Goal: Information Seeking & Learning: Compare options

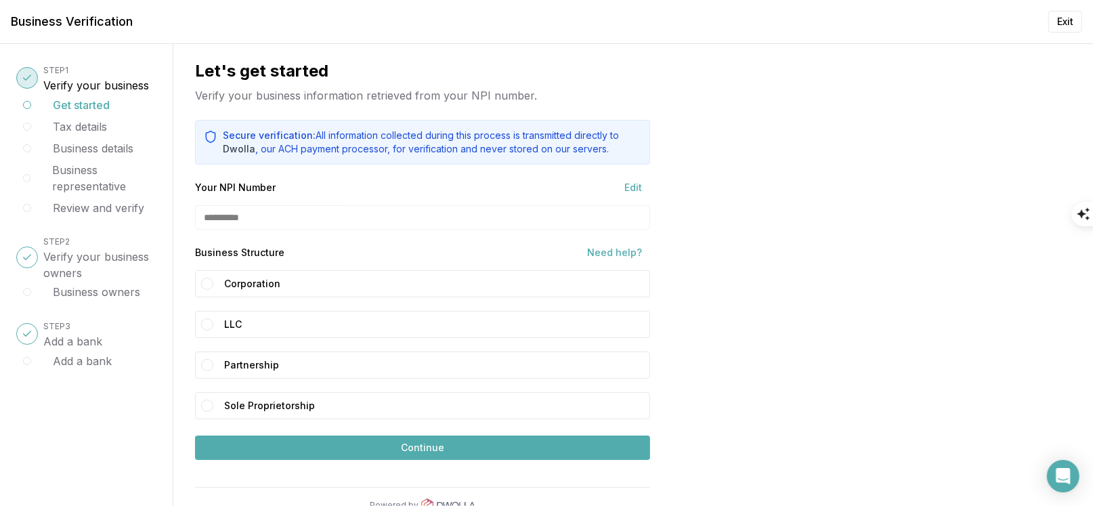
scroll to position [28, 0]
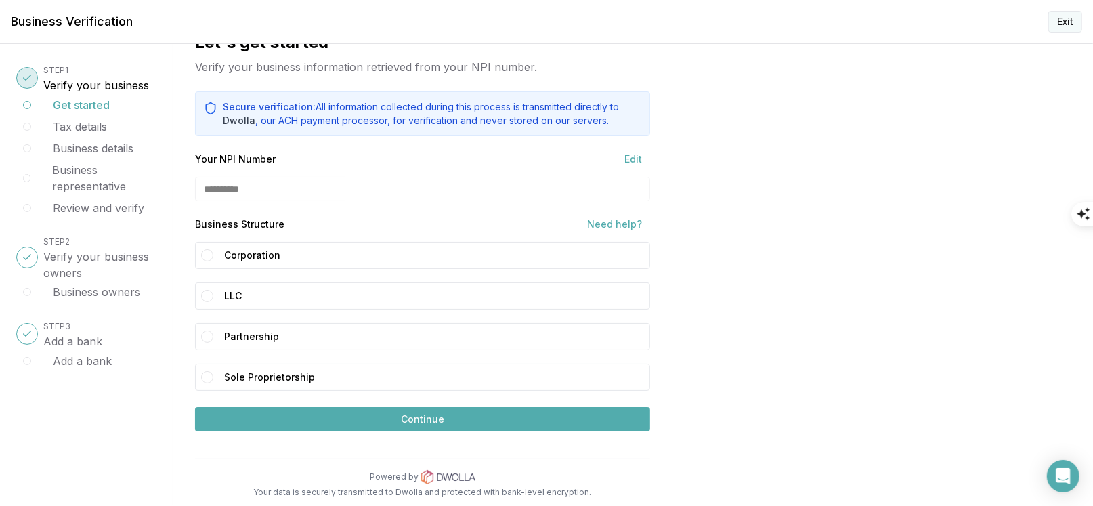
click at [1066, 19] on button "Exit" at bounding box center [1065, 22] width 34 height 22
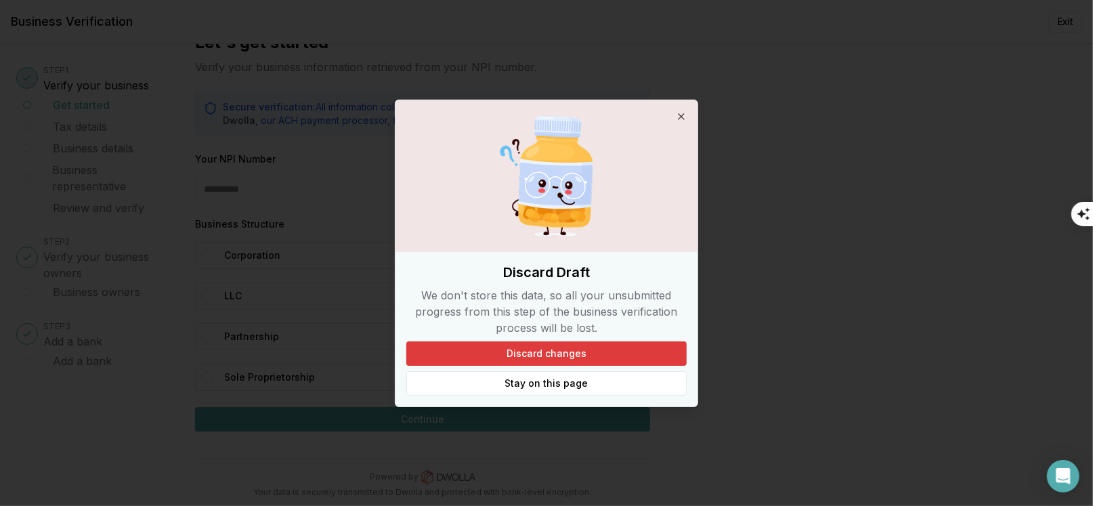
click at [563, 356] on button "Discard changes" at bounding box center [546, 353] width 280 height 24
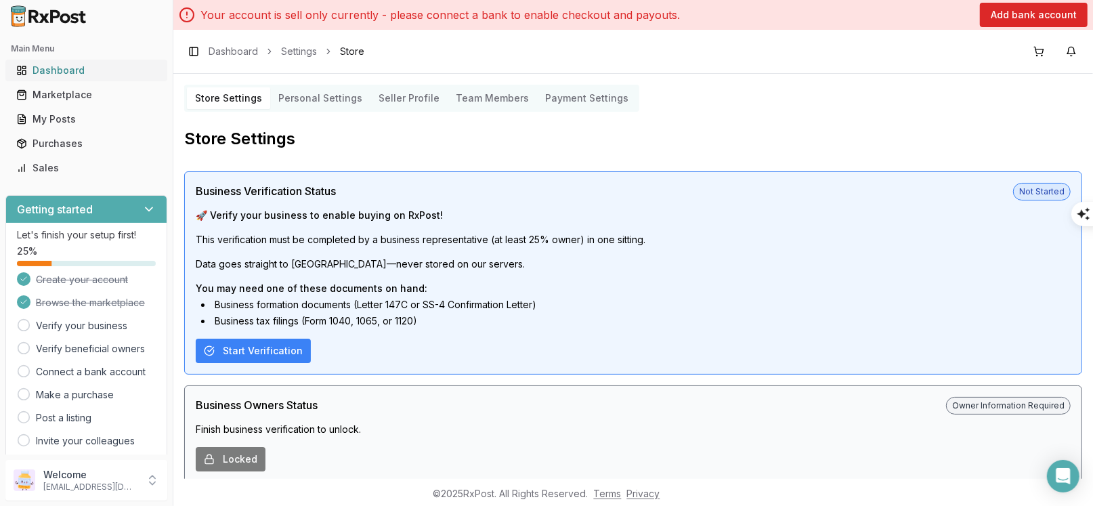
click at [59, 68] on div "Dashboard" at bounding box center [86, 71] width 140 height 14
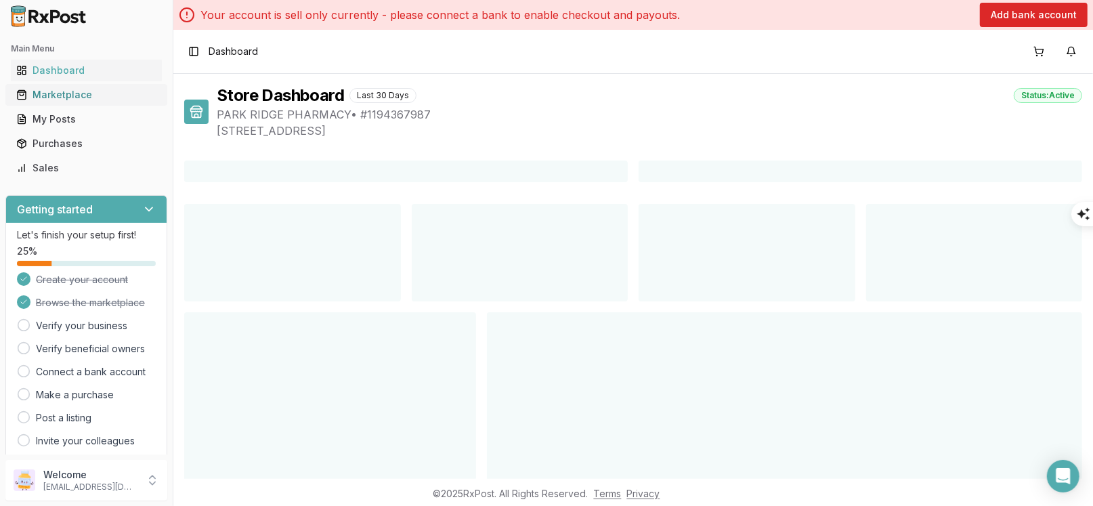
click at [75, 87] on link "Marketplace" at bounding box center [86, 95] width 151 height 24
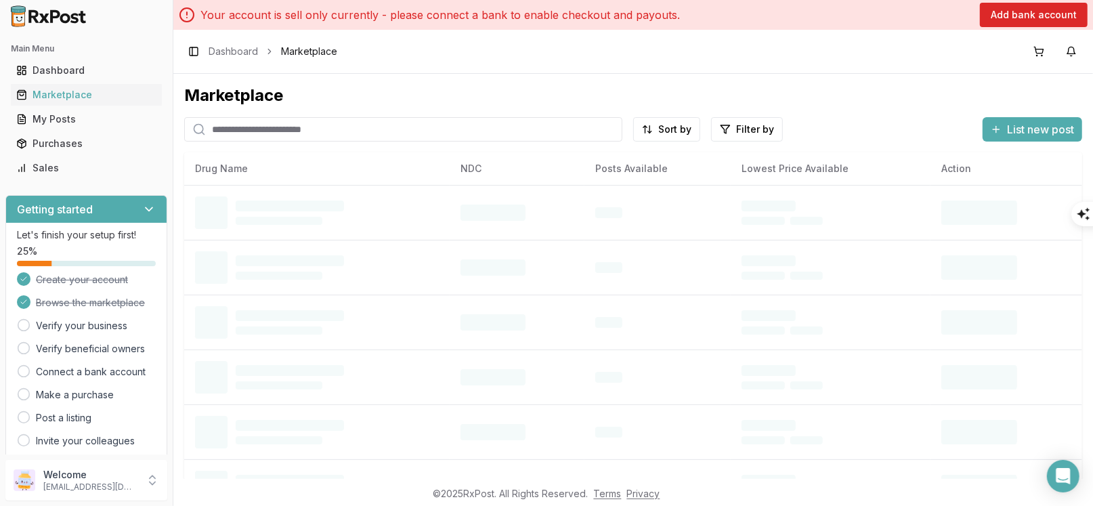
click at [366, 128] on input "search" at bounding box center [403, 129] width 438 height 24
paste input "**********"
type input "**********"
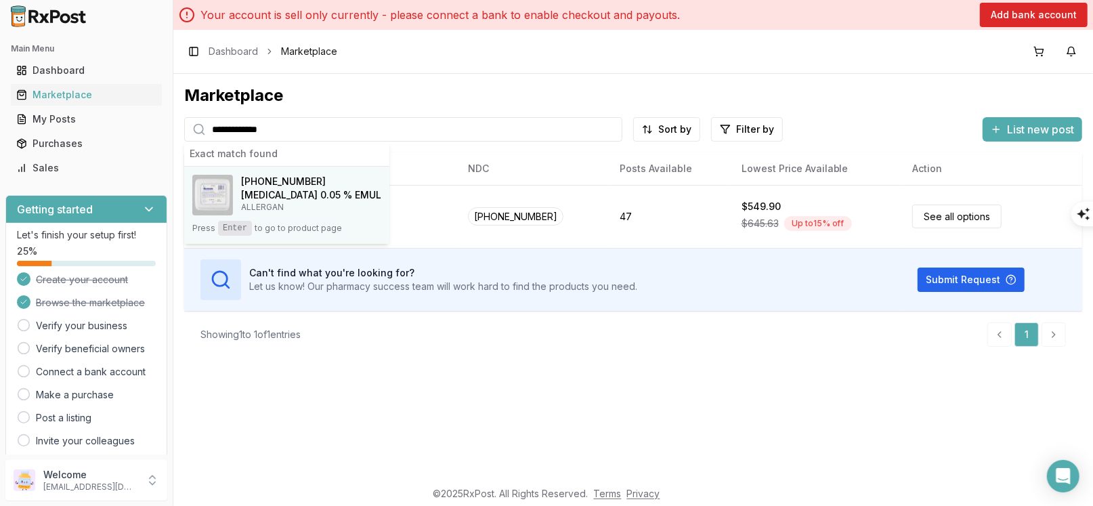
click at [295, 192] on h4 "[MEDICAL_DATA] 0.05 % EMUL" at bounding box center [311, 195] width 140 height 14
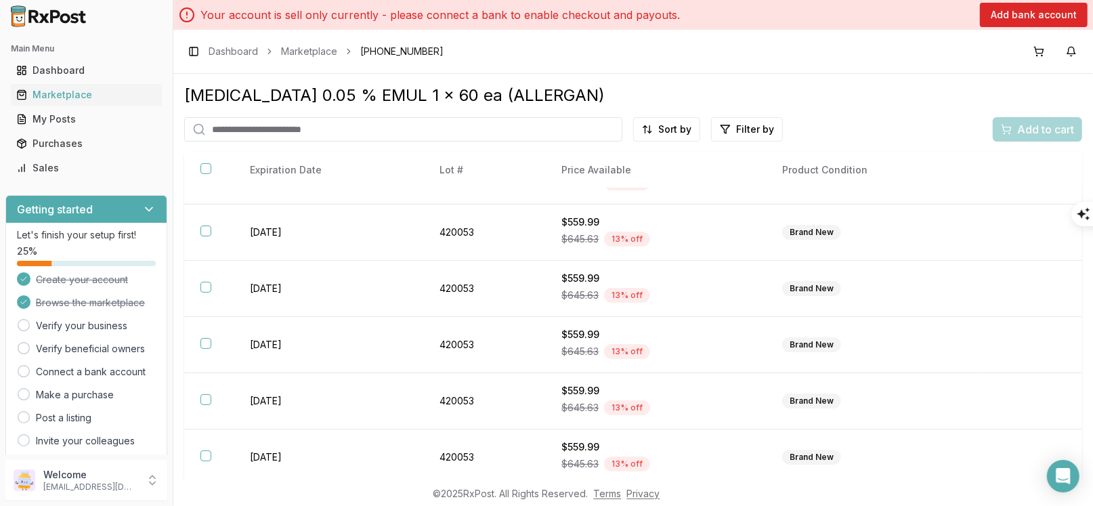
scroll to position [49, 0]
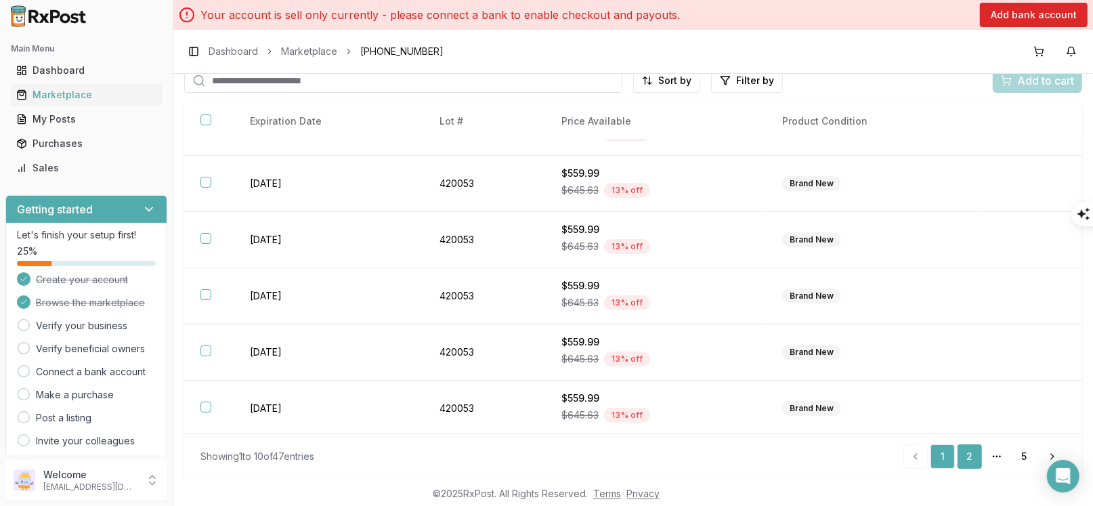
click at [962, 453] on link "2" at bounding box center [969, 456] width 24 height 24
click at [968, 452] on link "3" at bounding box center [969, 456] width 24 height 24
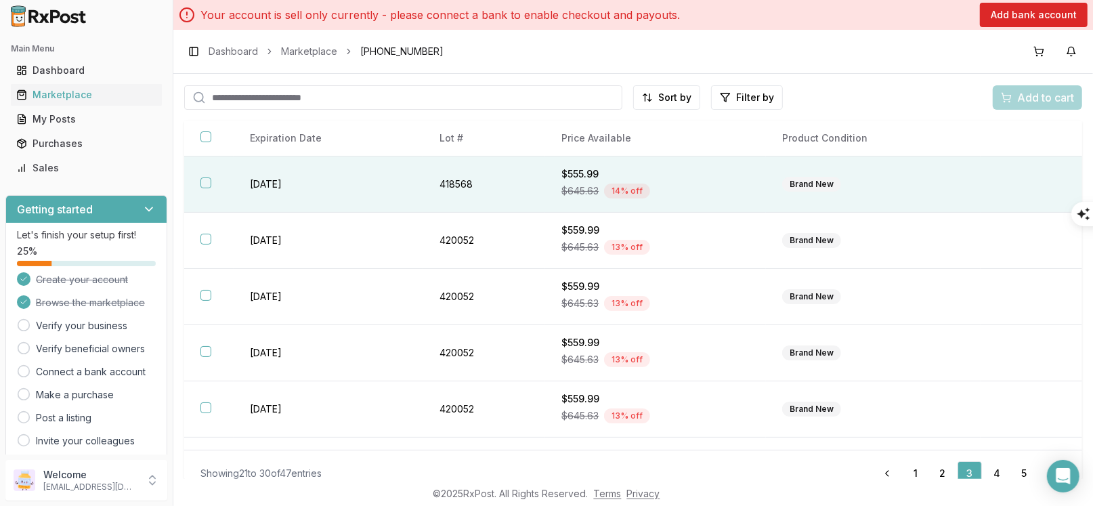
scroll to position [49, 0]
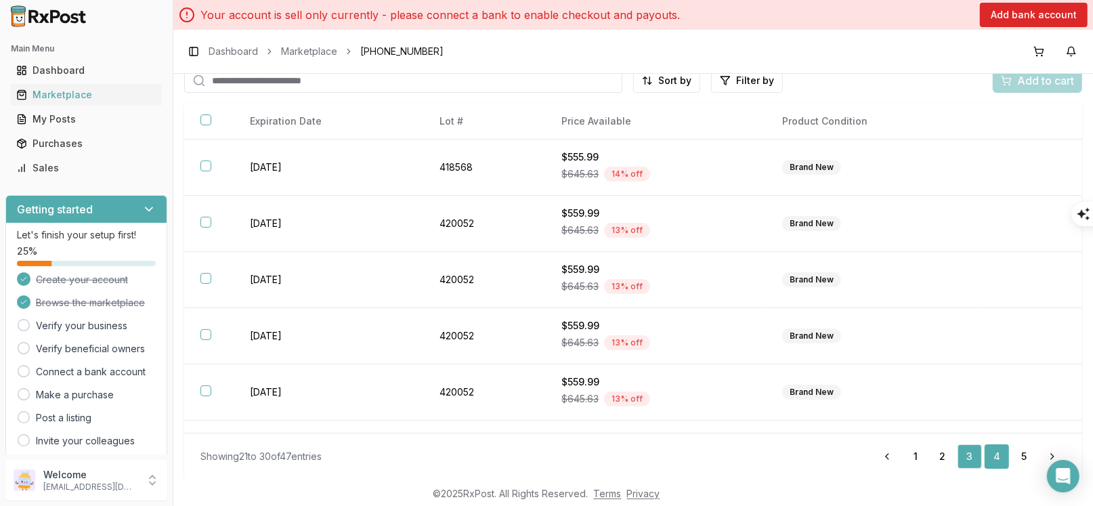
click at [985, 456] on link "4" at bounding box center [997, 456] width 24 height 24
click at [600, 121] on th "Price Available" at bounding box center [655, 122] width 221 height 36
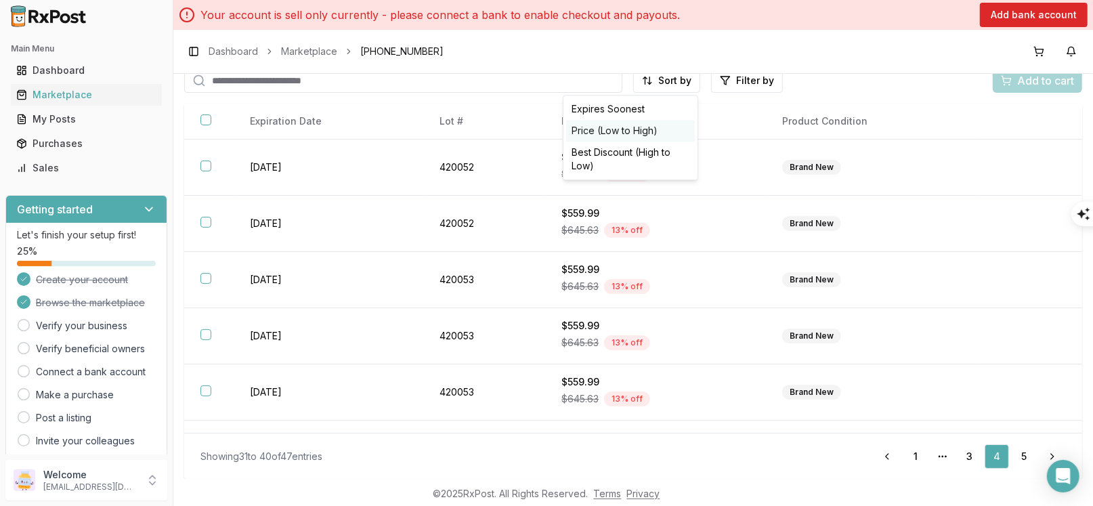
click at [647, 129] on div "Price (Low to High)" at bounding box center [630, 131] width 129 height 22
